Goal: Information Seeking & Learning: Learn about a topic

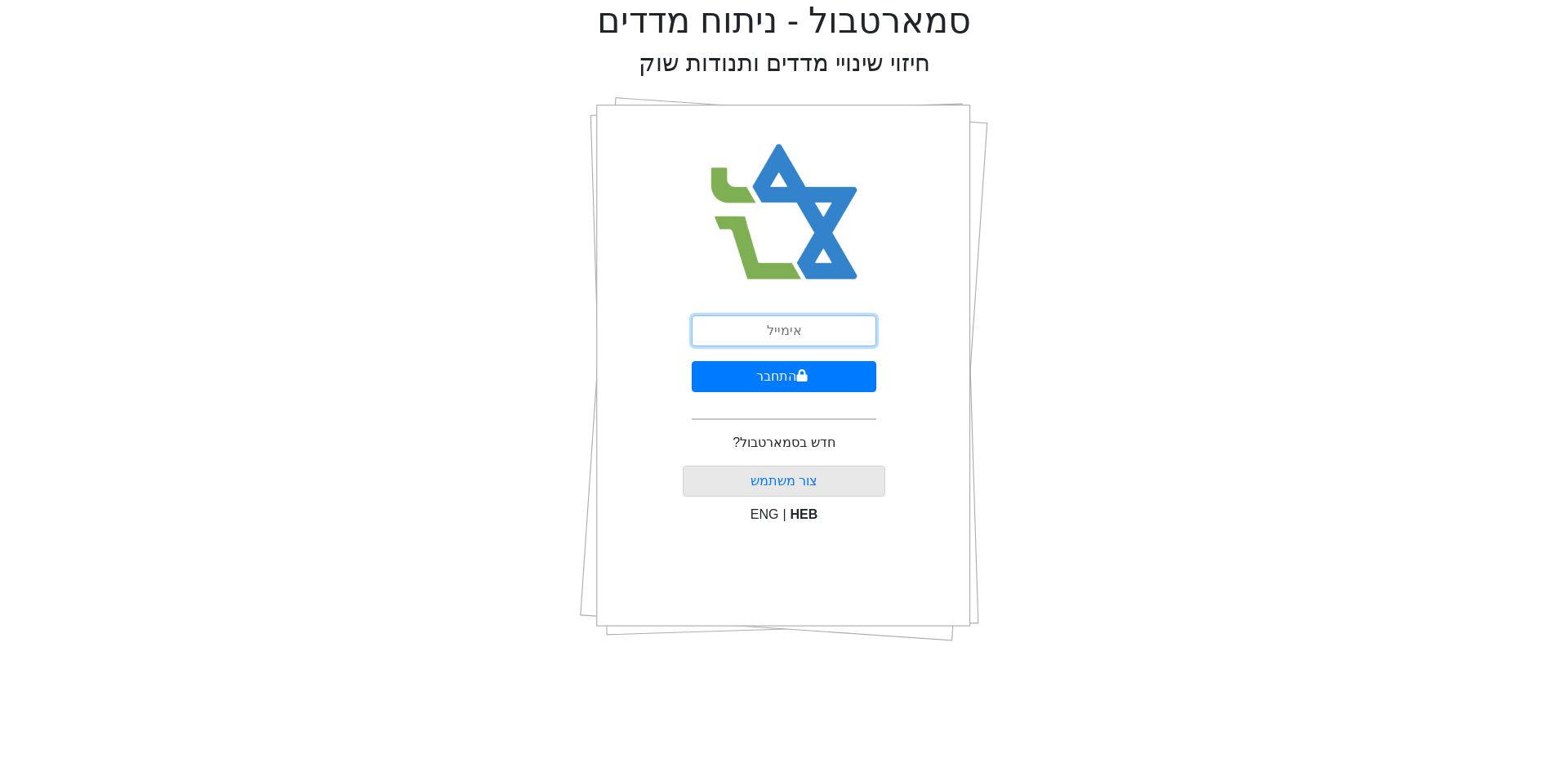
click at [753, 330] on input "email" at bounding box center [784, 331] width 184 height 31
type input "[EMAIL_ADDRESS][DOMAIN_NAME]"
click at [792, 381] on button "התחבר" at bounding box center [784, 377] width 184 height 31
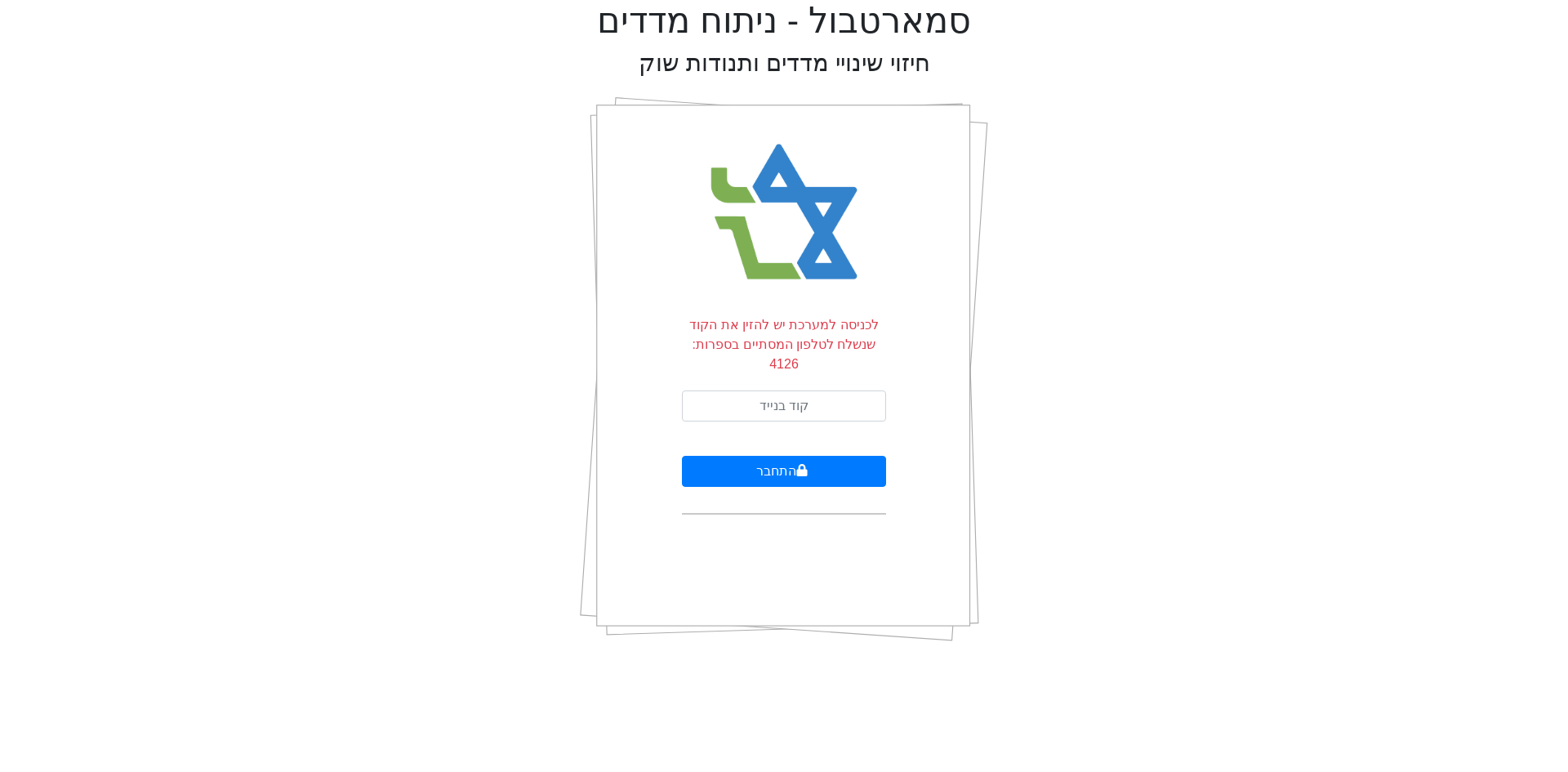
click at [769, 405] on form "לכניסה למערכת יש להזין את הקוד שנשלח לטלפון המסתיים בספרות: 4126 התחבר" at bounding box center [784, 415] width 204 height 200
click at [774, 395] on input "text" at bounding box center [784, 405] width 204 height 31
type input "877093"
click at [682, 456] on button "התחבר" at bounding box center [784, 471] width 204 height 31
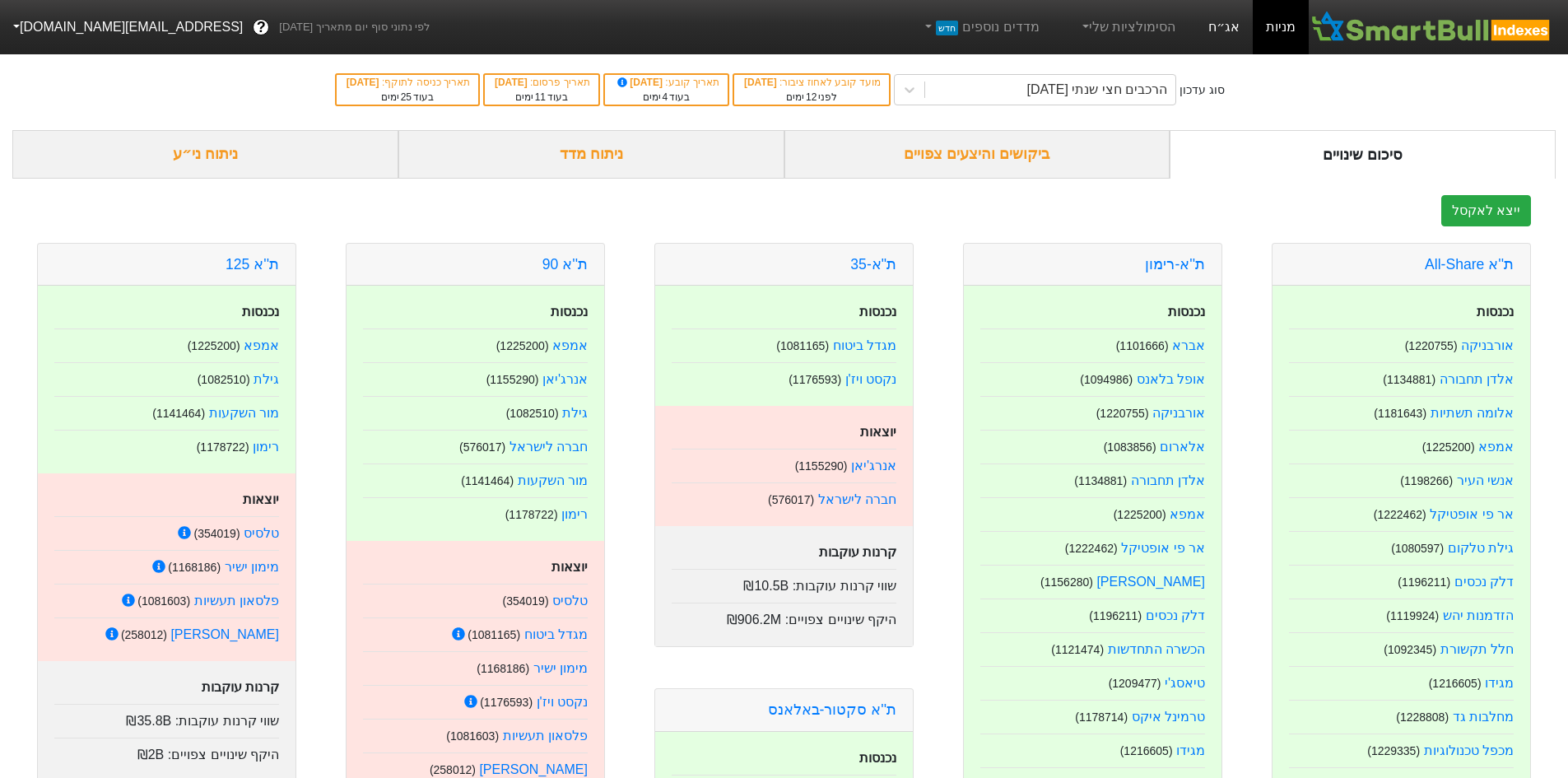
click at [1208, 36] on link "אג״ח" at bounding box center [1224, 27] width 58 height 54
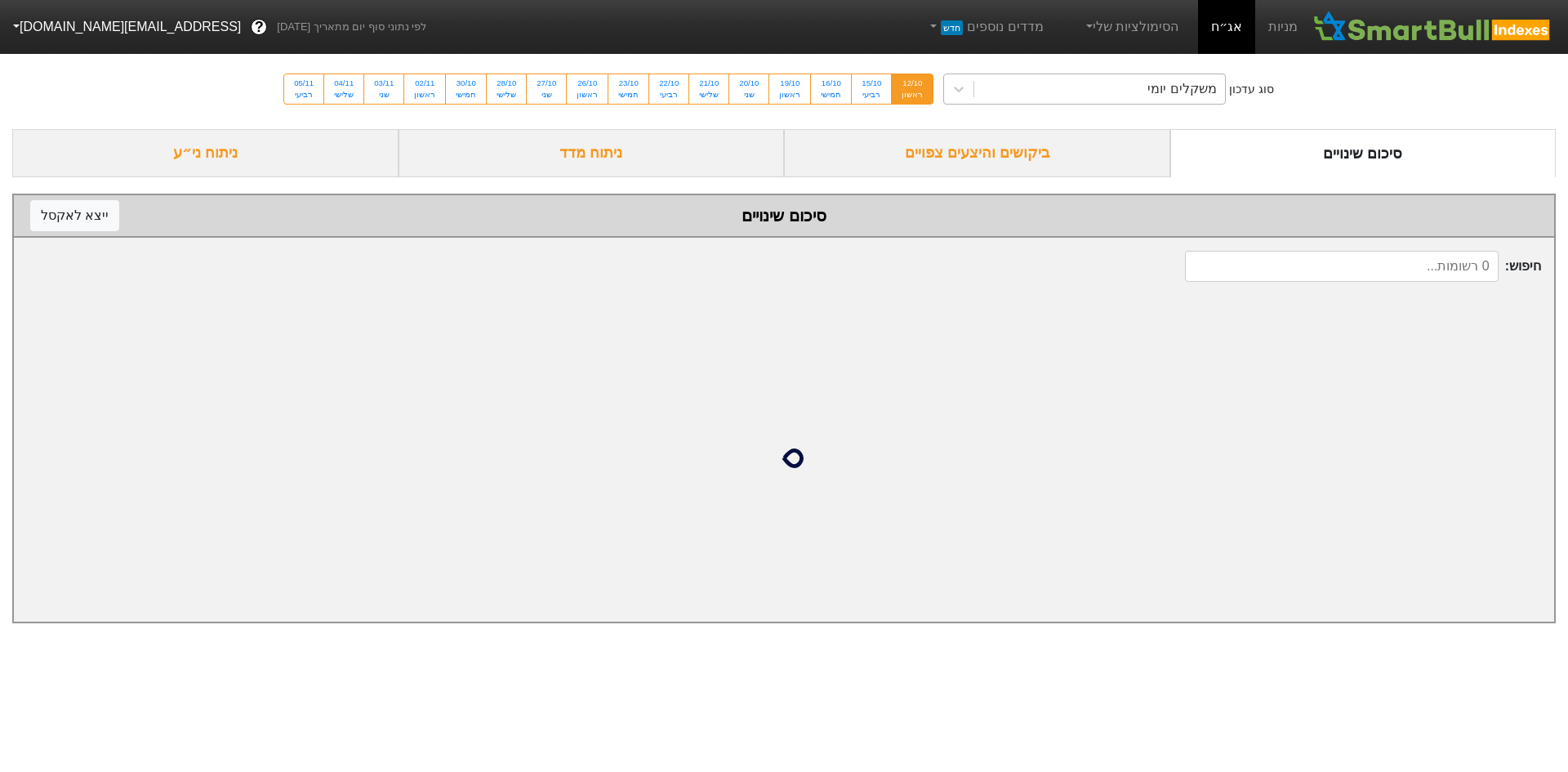
click at [1127, 84] on div "משקלים יומי" at bounding box center [1100, 89] width 251 height 30
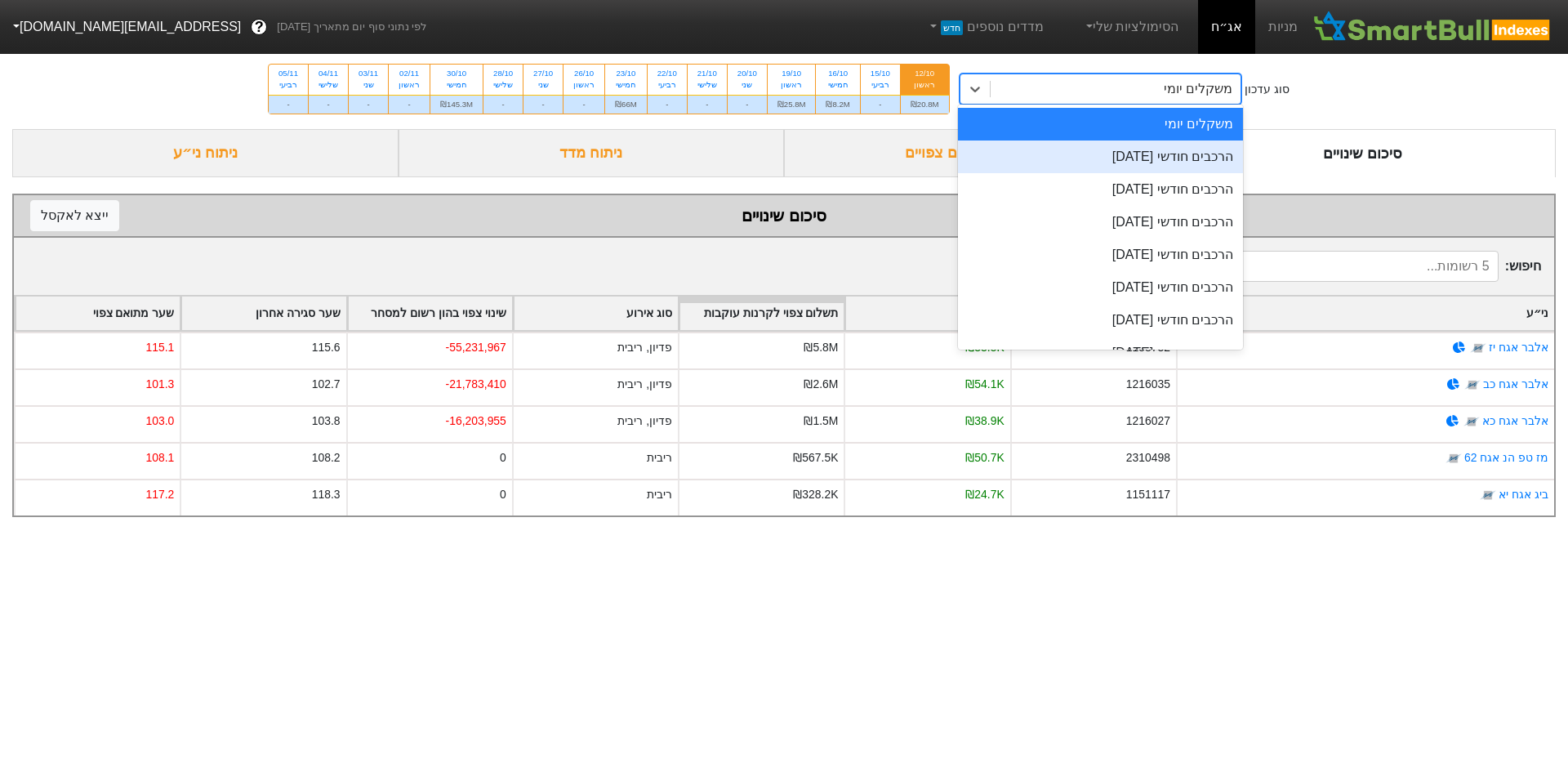
click at [1155, 161] on div "הרכבים חודשי [DATE]" at bounding box center [1101, 156] width 286 height 32
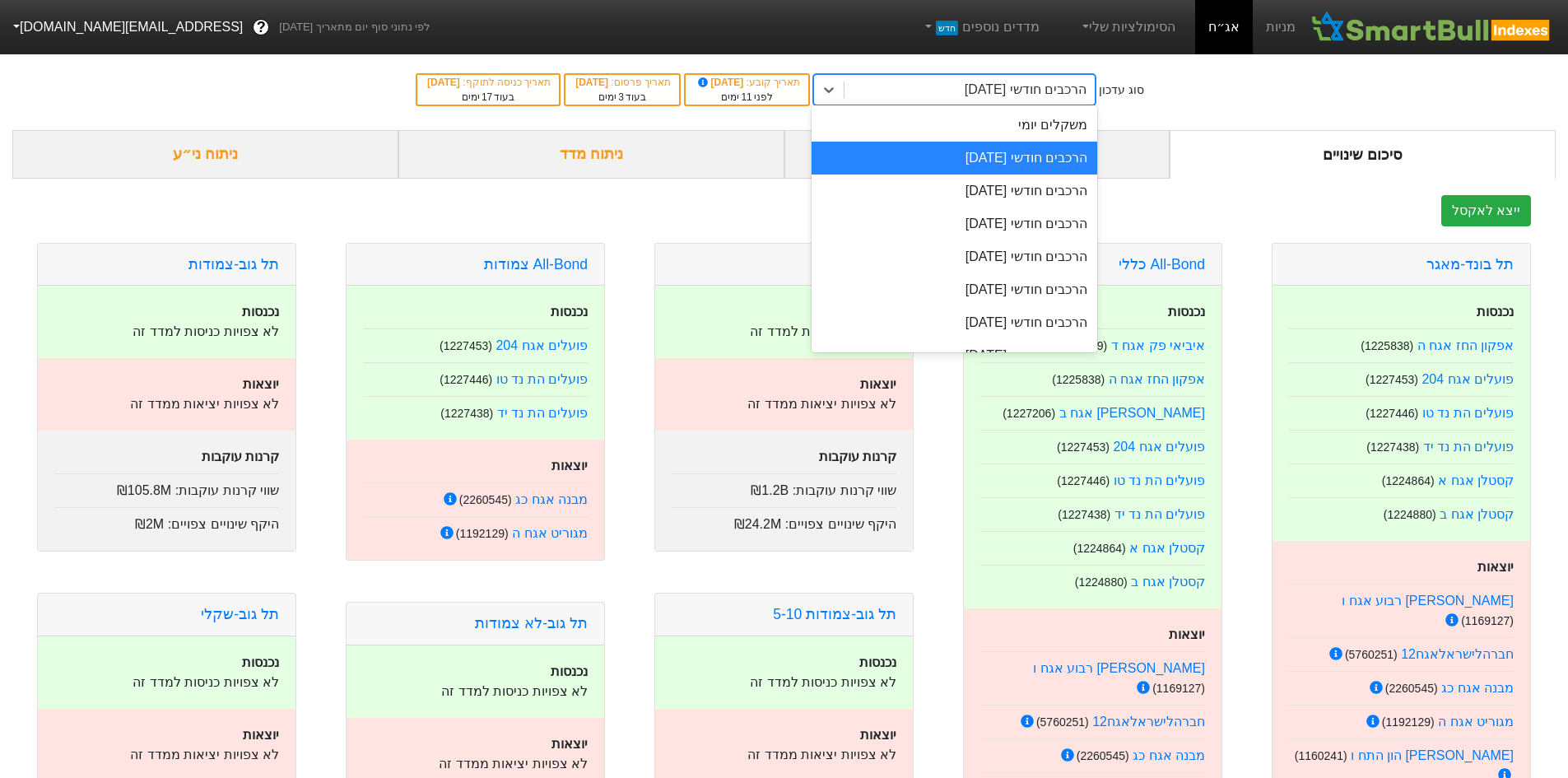
click at [1059, 86] on div "הרכבים חודשי [DATE]" at bounding box center [1025, 90] width 121 height 20
click at [1073, 186] on div "הרכבים חודשי [DATE]" at bounding box center [954, 191] width 285 height 33
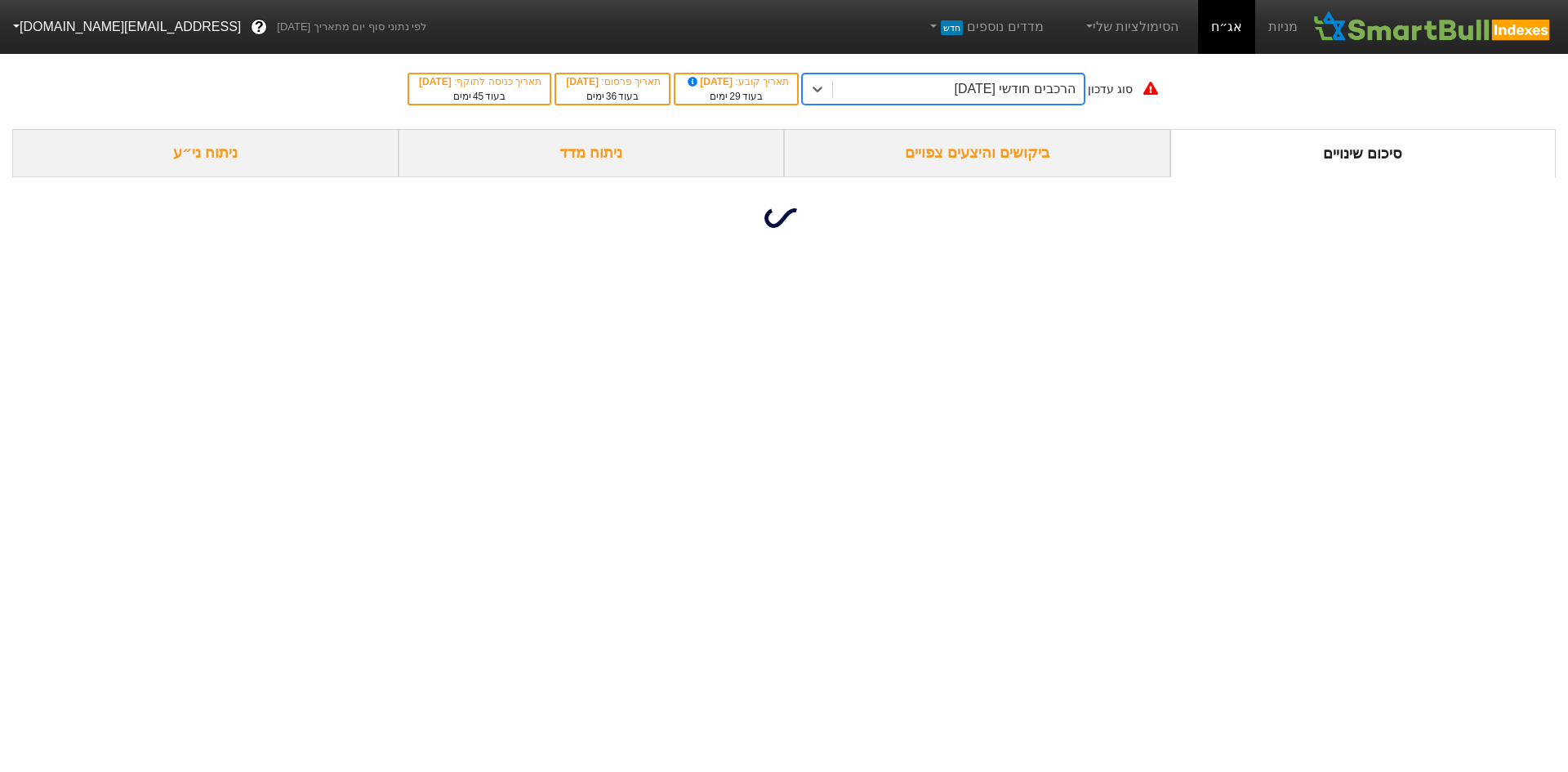
click at [242, 157] on div "ניתוח ני״ע" at bounding box center [206, 154] width 387 height 49
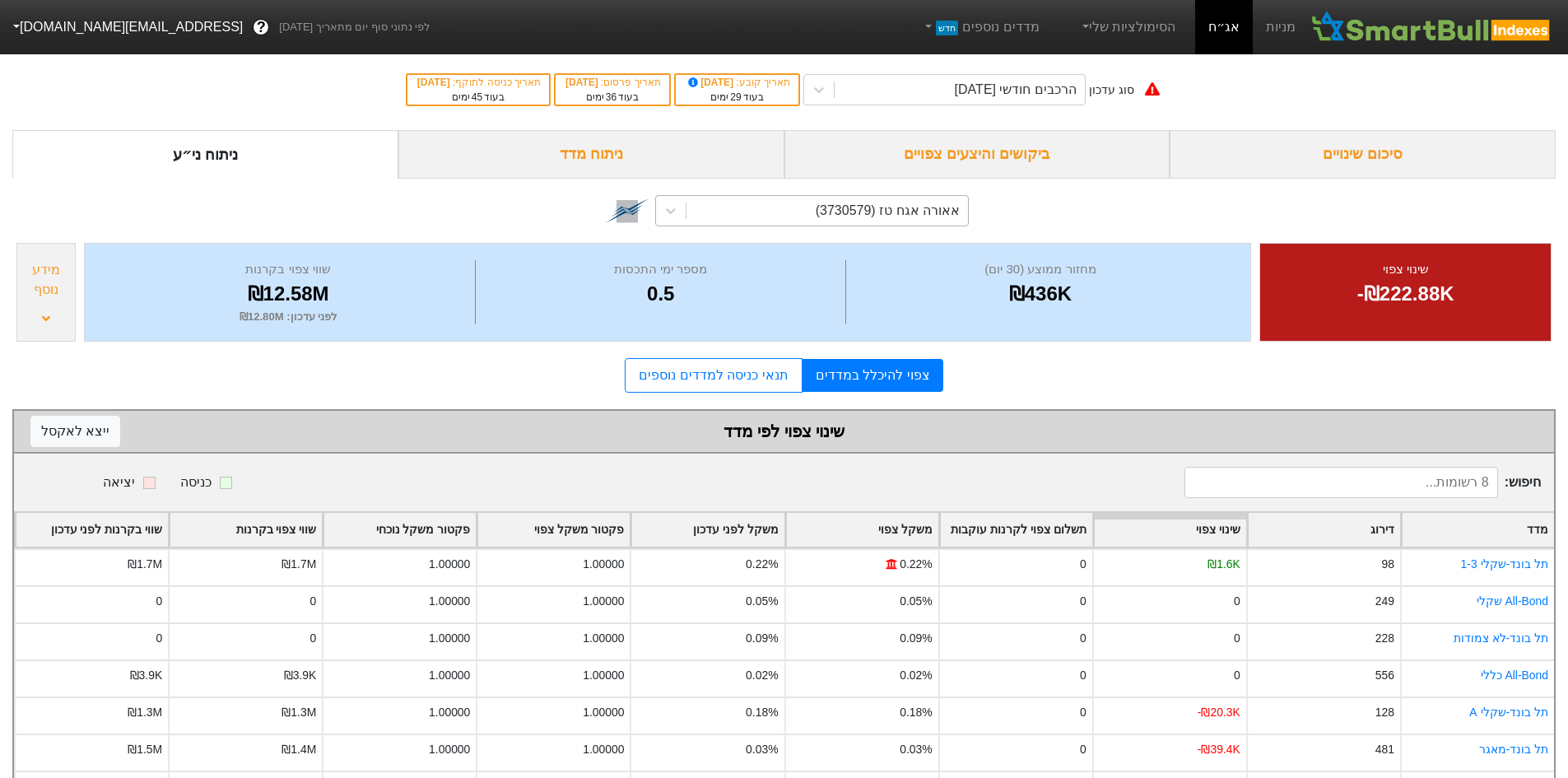
click at [854, 203] on div "אאורה אגח טז (3730579)" at bounding box center [887, 211] width 144 height 20
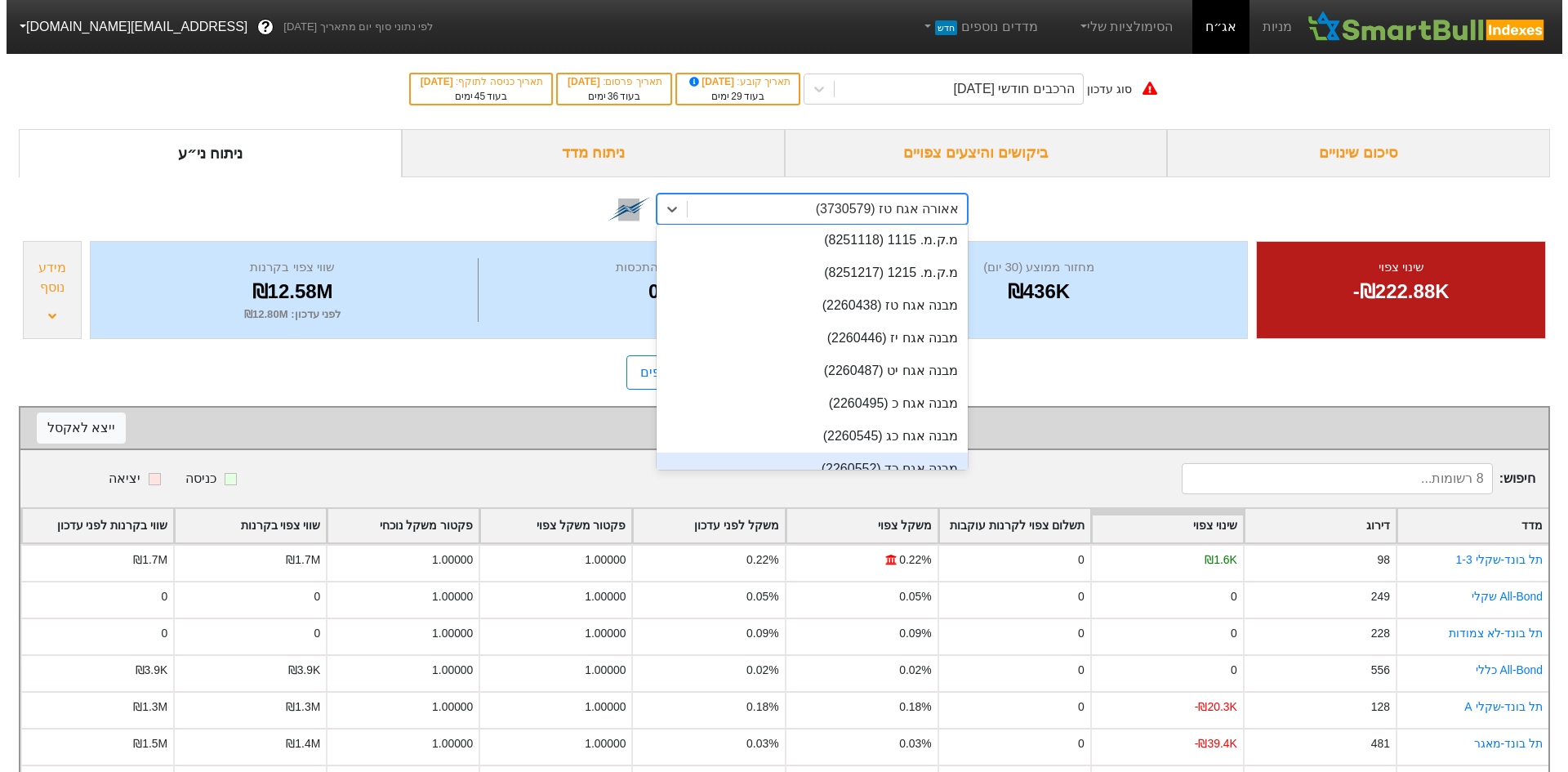
scroll to position [16553, 0]
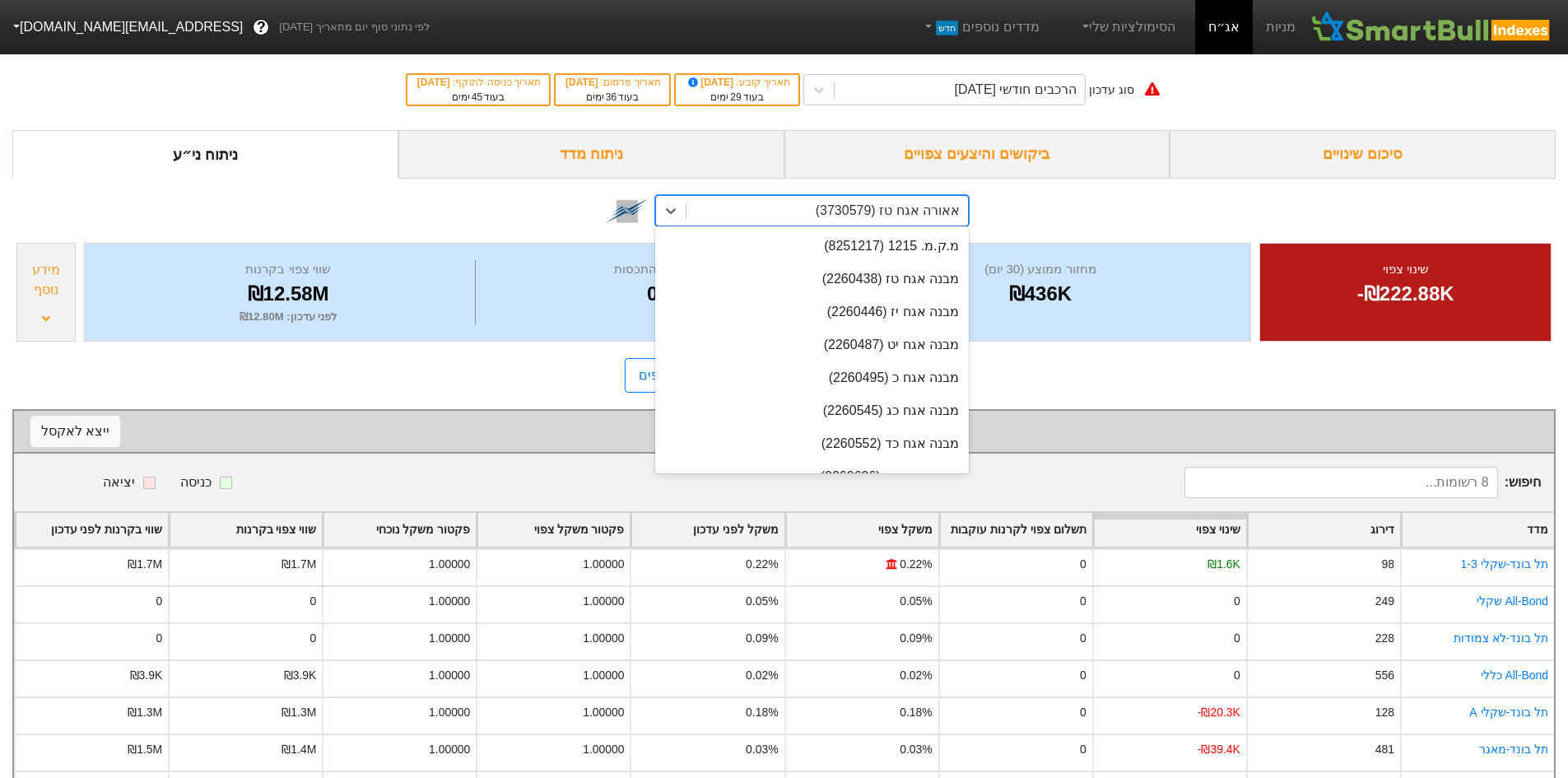
click at [845, 493] on div "מבנה אגח כו (1220714)" at bounding box center [812, 509] width 313 height 33
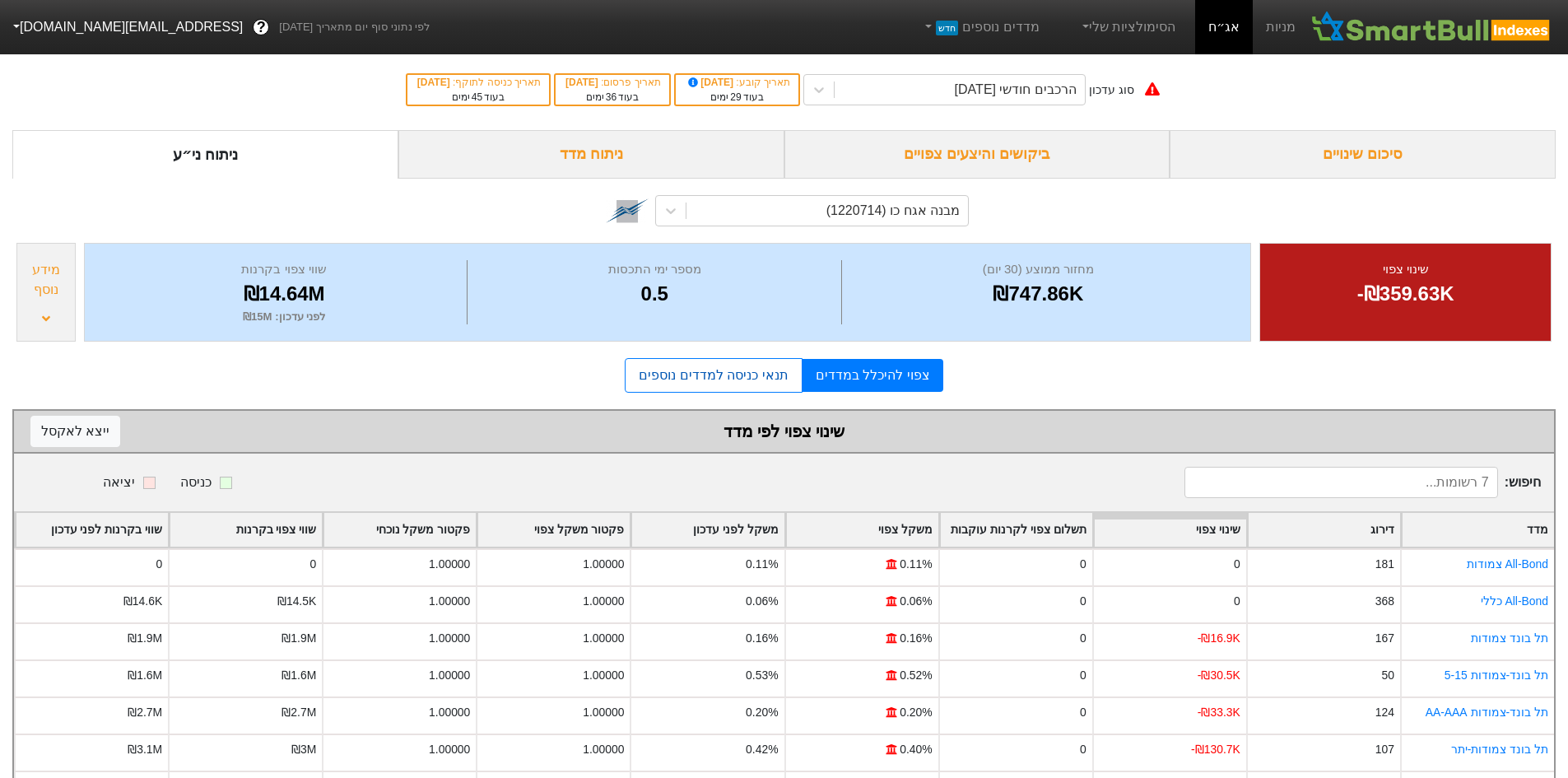
click at [753, 374] on link "תנאי כניסה למדדים נוספים" at bounding box center [713, 375] width 177 height 34
